Goal: Information Seeking & Learning: Learn about a topic

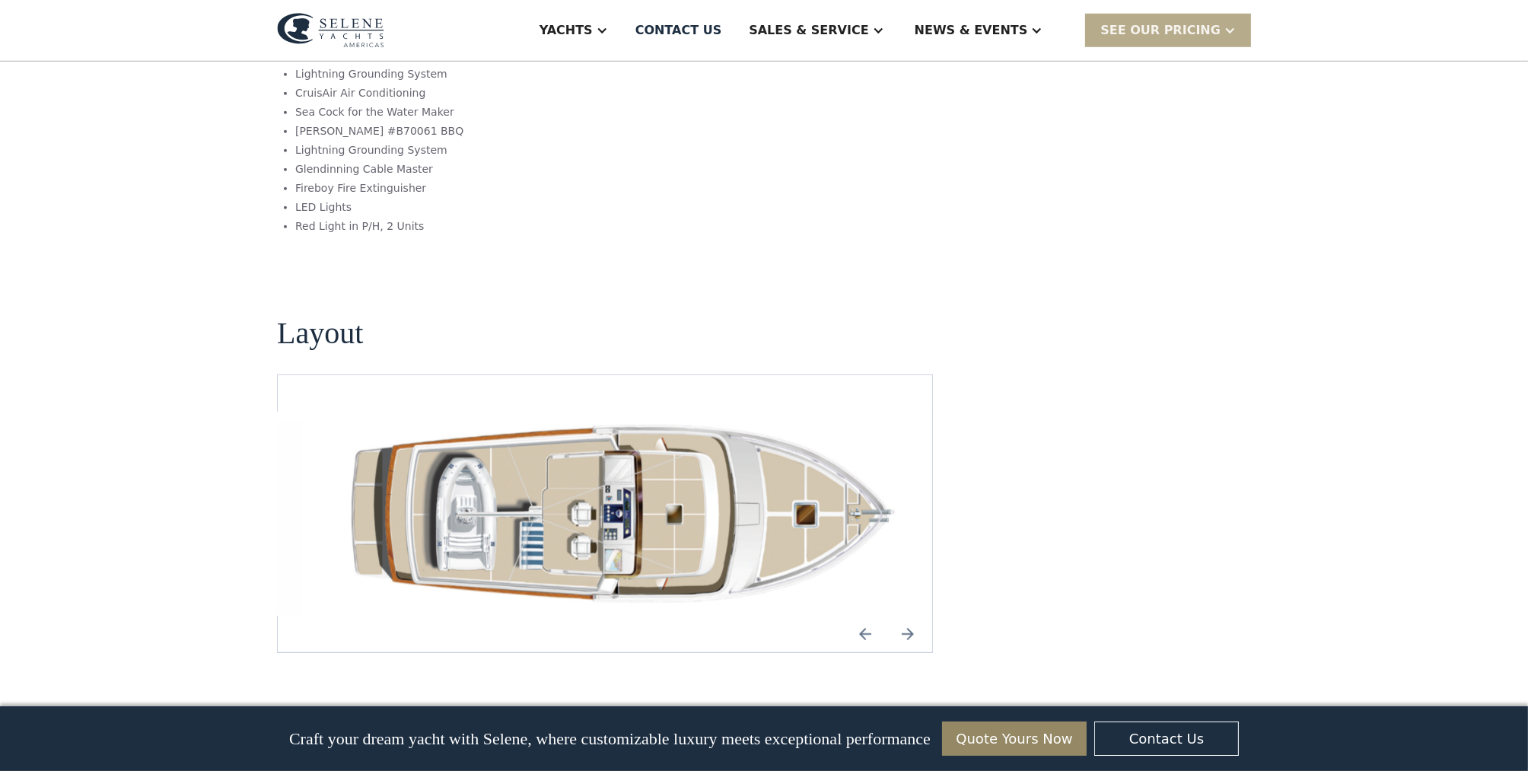
scroll to position [1955, 0]
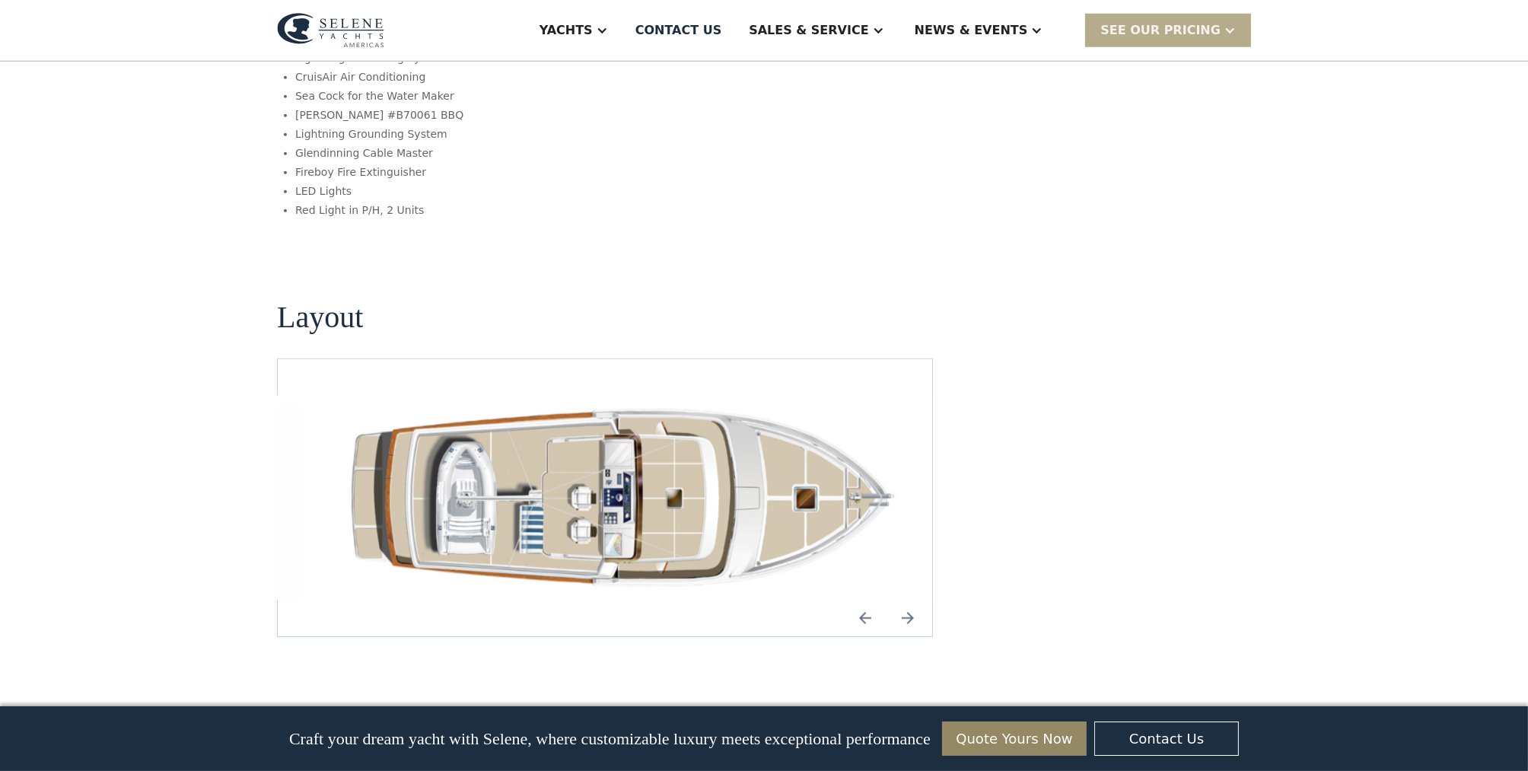
click at [865, 600] on img "Previous slide" at bounding box center [865, 618] width 37 height 37
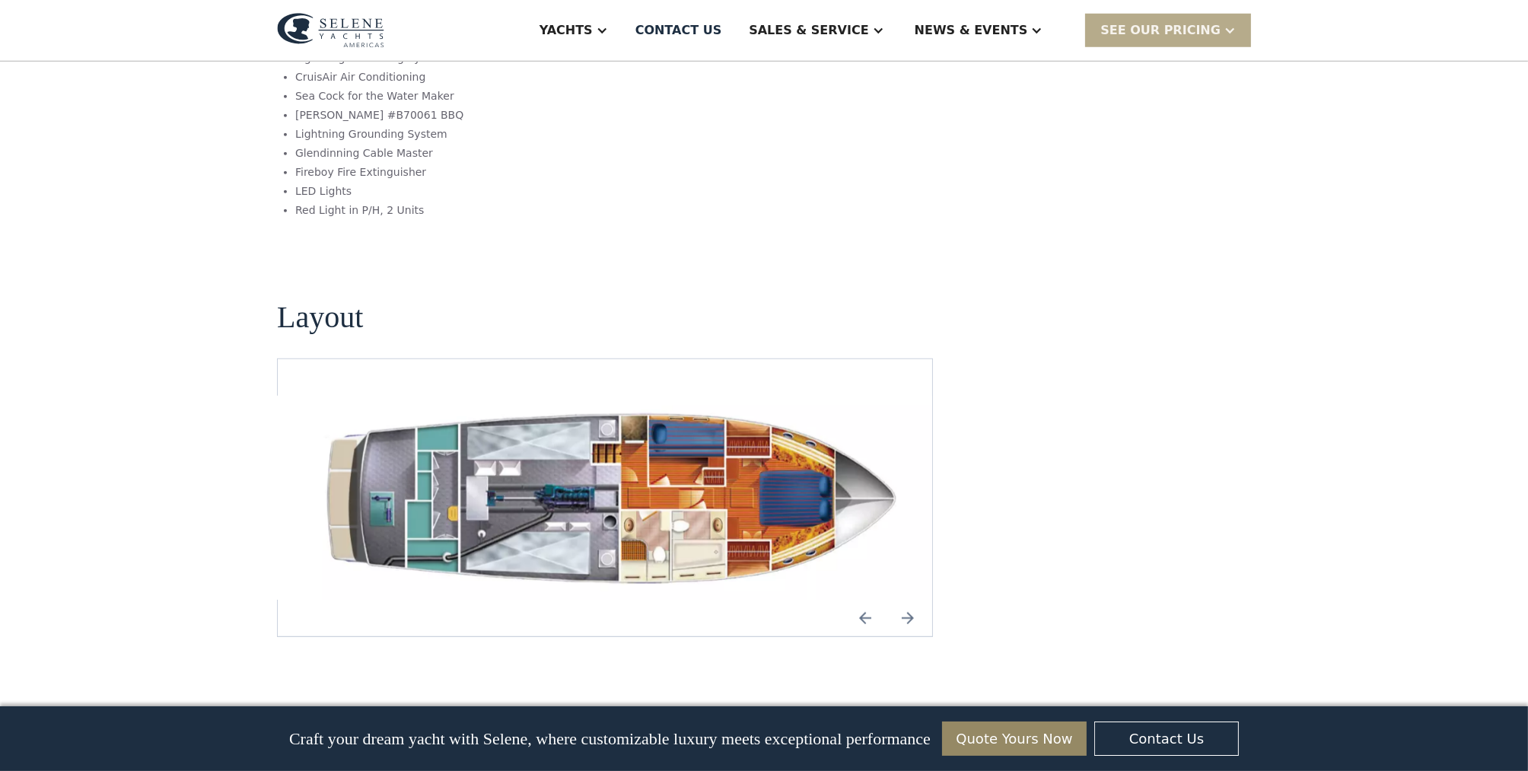
click at [630, 444] on img "open lightbox" at bounding box center [617, 498] width 630 height 204
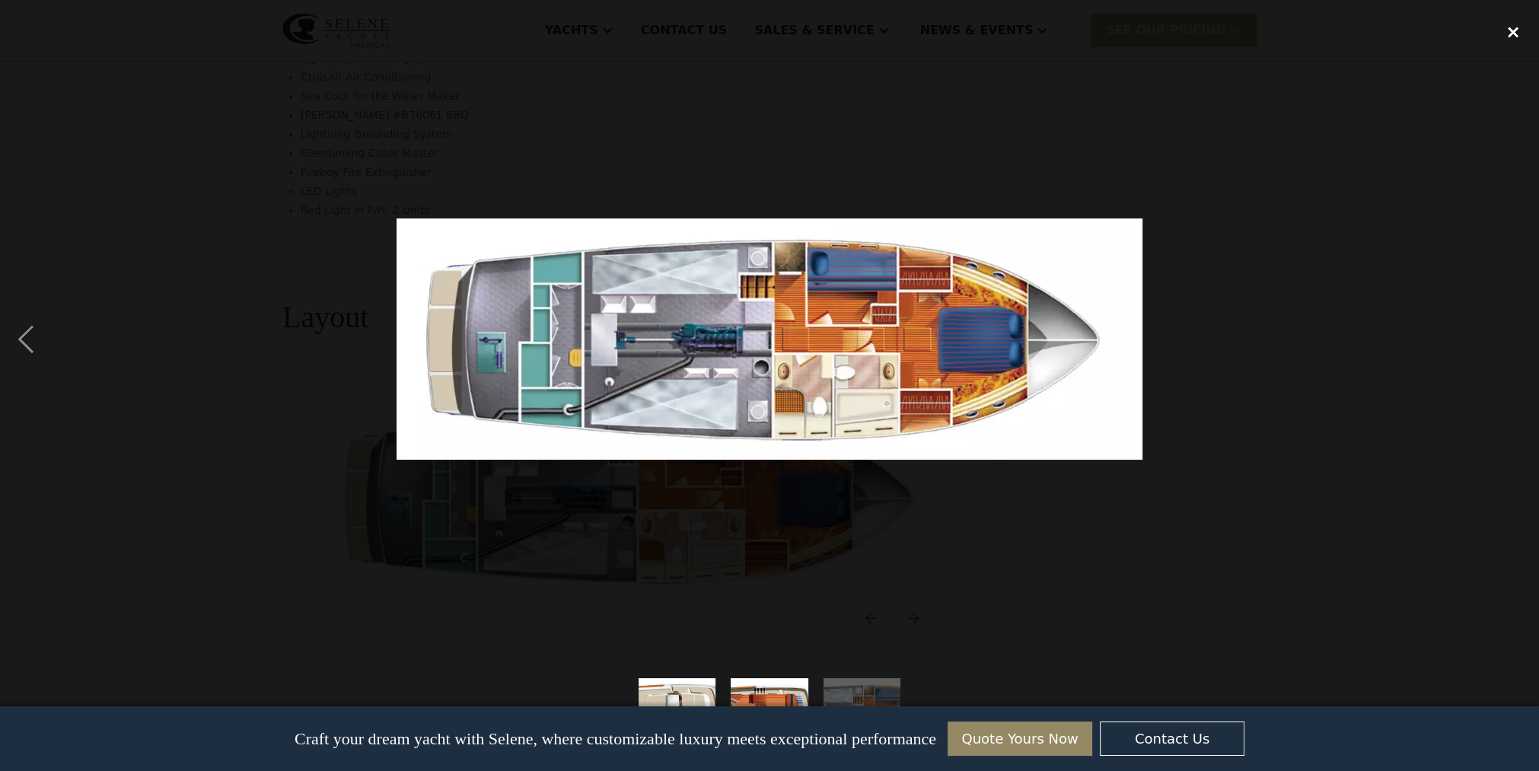
click at [1508, 32] on div "close lightbox" at bounding box center [1513, 31] width 52 height 33
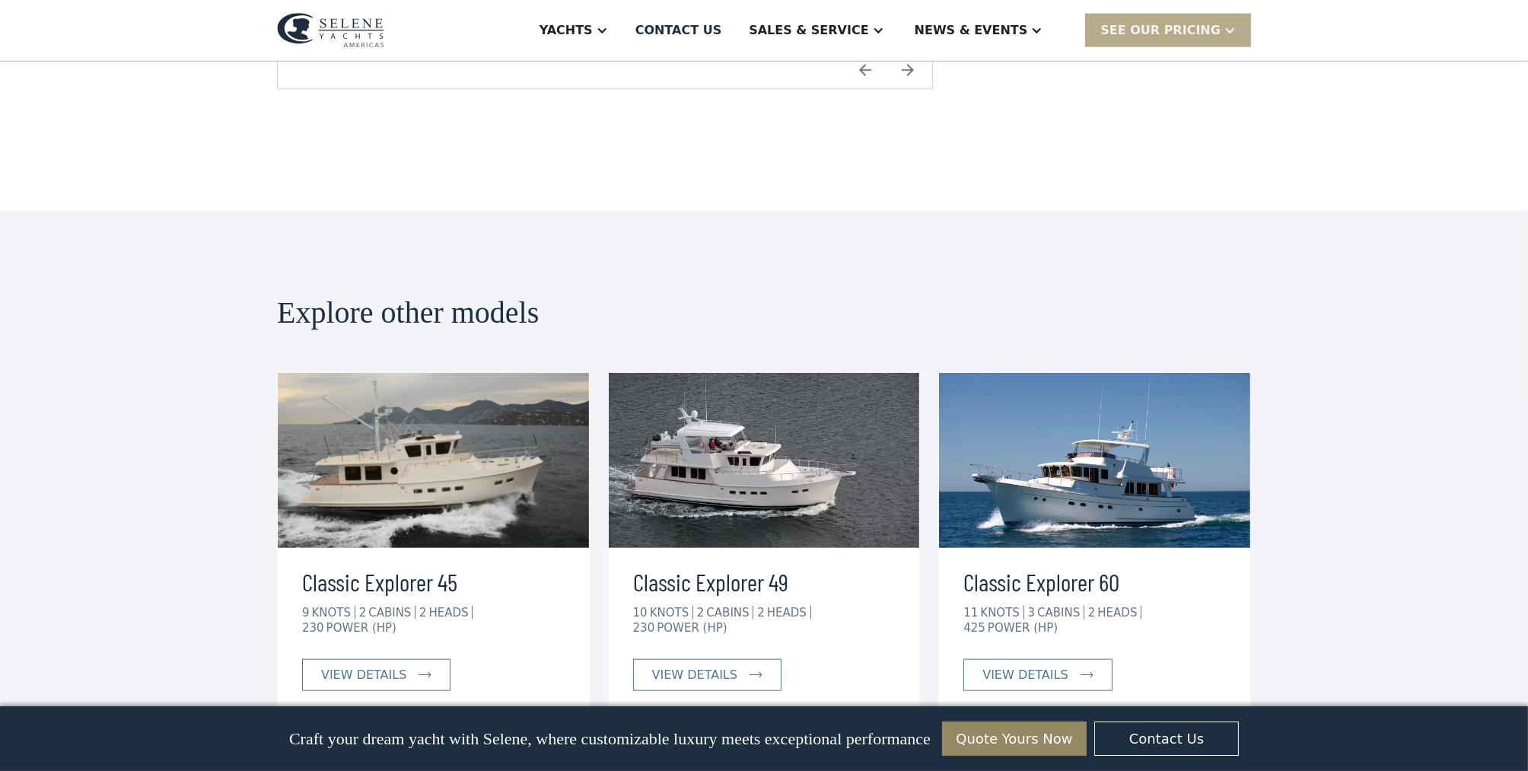
scroll to position [2502, 0]
click at [698, 665] on div "view details" at bounding box center [694, 674] width 85 height 18
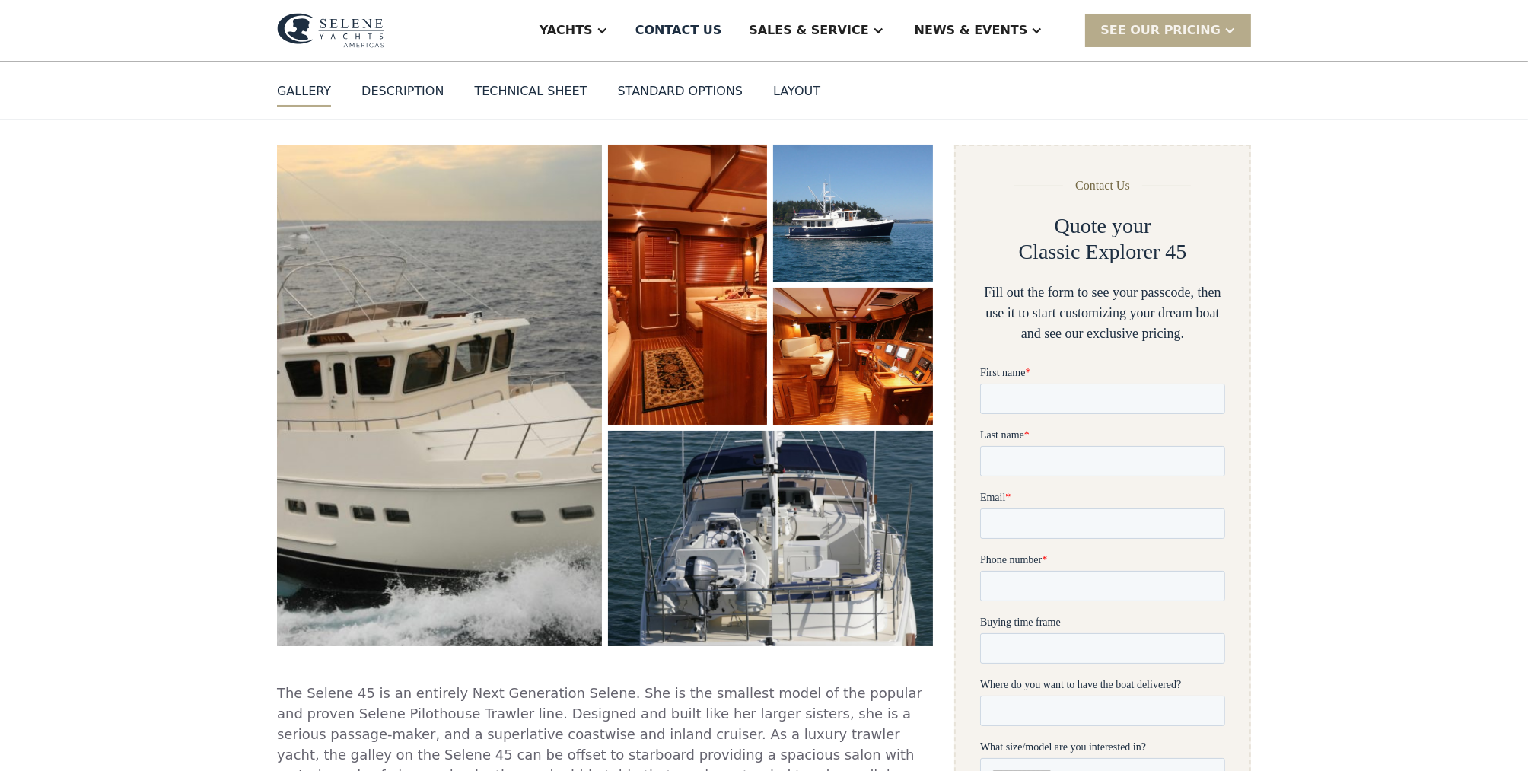
scroll to position [0, 0]
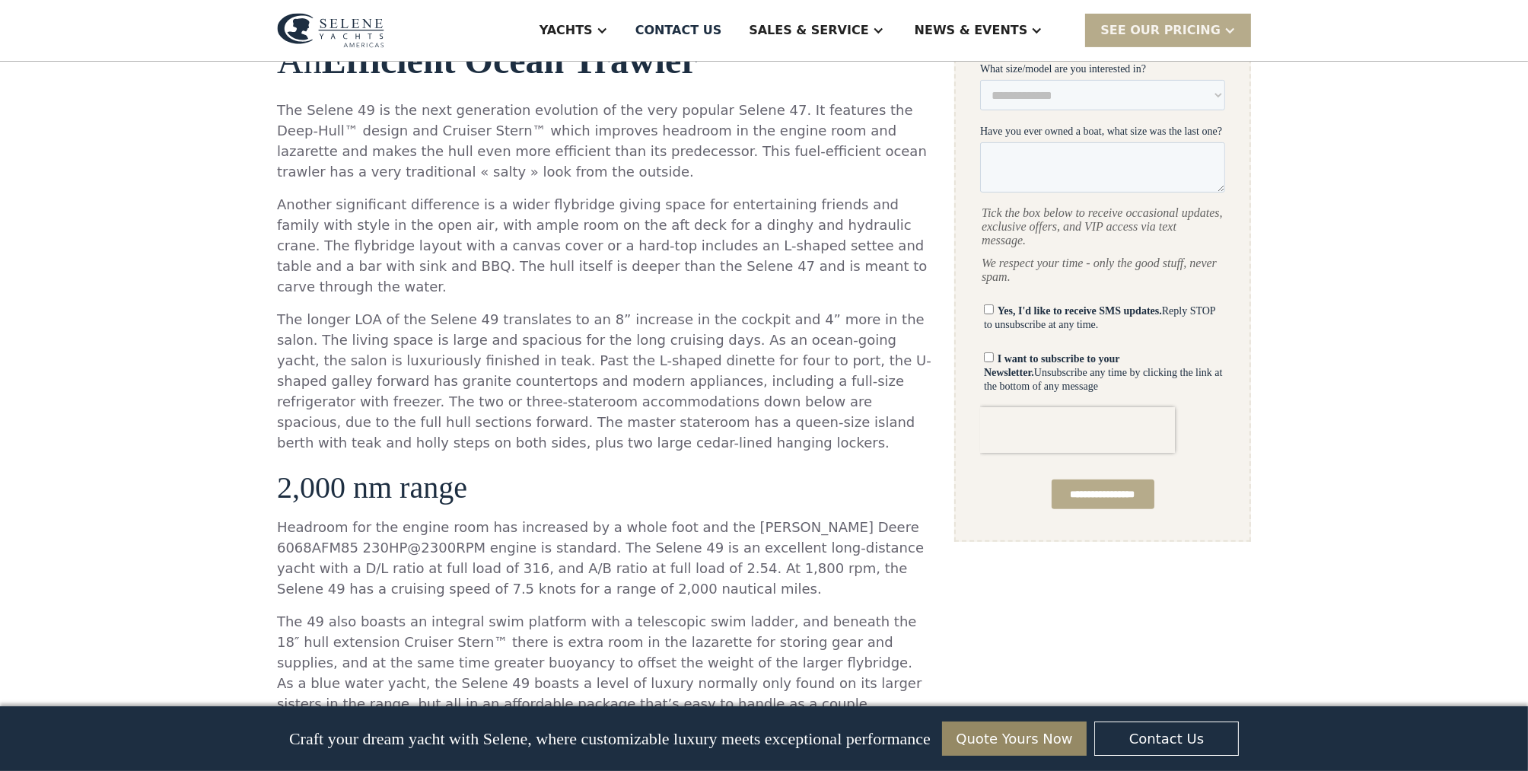
scroll to position [647, 0]
